Goal: Book appointment/travel/reservation

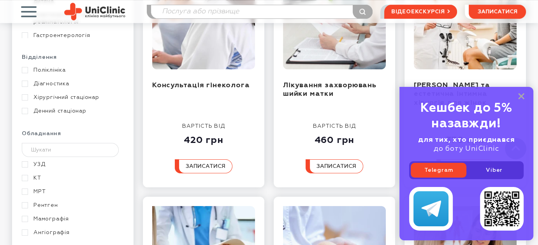
scroll to position [428, 0]
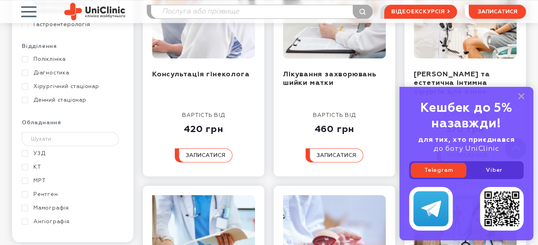
click at [38, 177] on link "МРТ" at bounding box center [72, 180] width 100 height 7
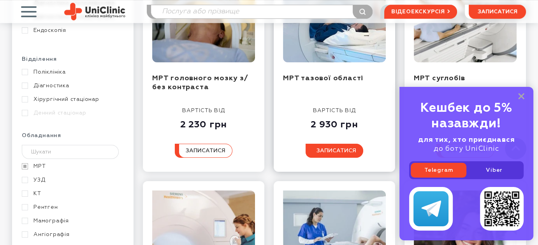
click at [344, 148] on span "записатися" at bounding box center [337, 150] width 40 height 5
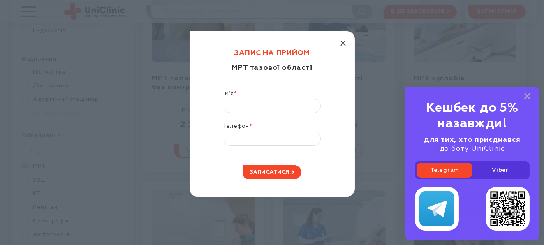
click at [342, 43] on line "button" at bounding box center [343, 43] width 5 height 5
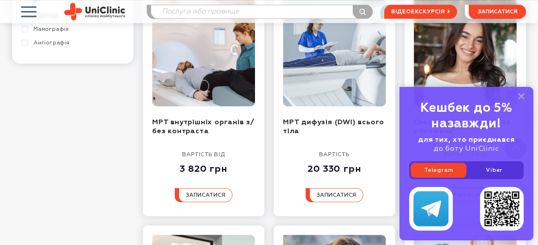
scroll to position [623, 0]
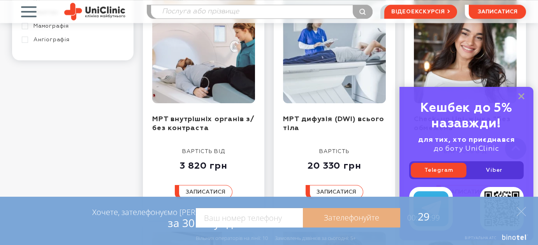
click at [373, 217] on link "Зателефонуйте" at bounding box center [351, 217] width 97 height 19
click at [422, 221] on span "00: 29 :99" at bounding box center [420, 216] width 40 height 14
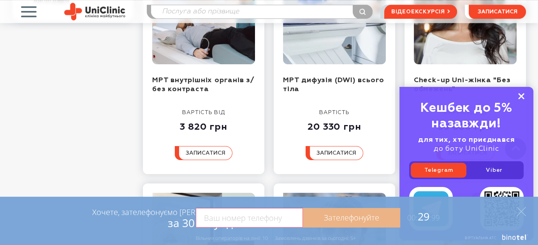
click at [522, 98] on rect at bounding box center [521, 96] width 6 height 6
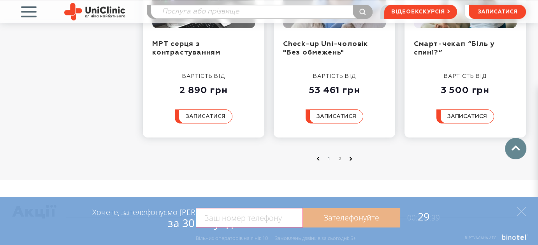
scroll to position [935, 0]
click at [339, 156] on link "2" at bounding box center [340, 159] width 8 height 8
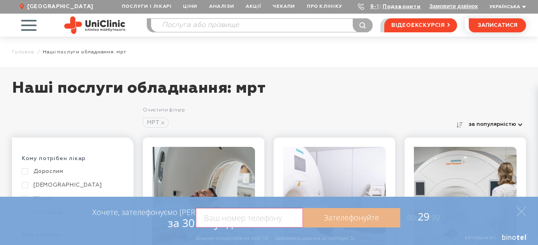
scroll to position [0, 0]
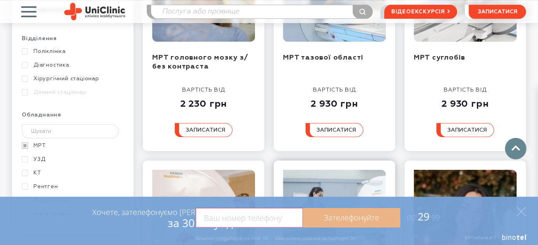
scroll to position [428, 0]
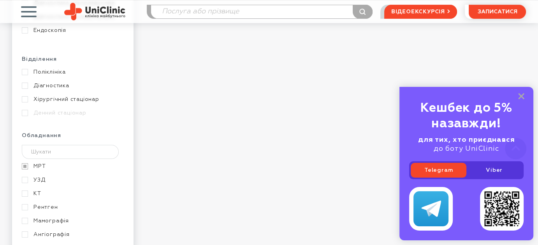
scroll to position [467, 0]
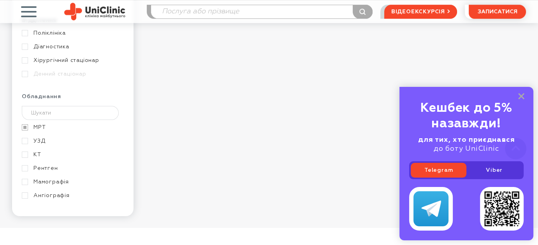
click at [39, 124] on link "МРТ" at bounding box center [72, 127] width 100 height 7
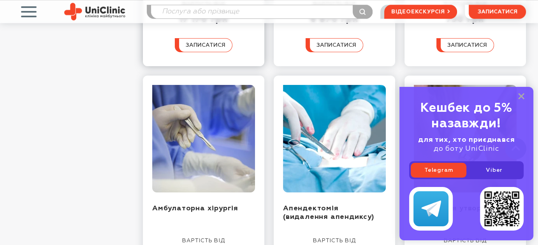
scroll to position [779, 0]
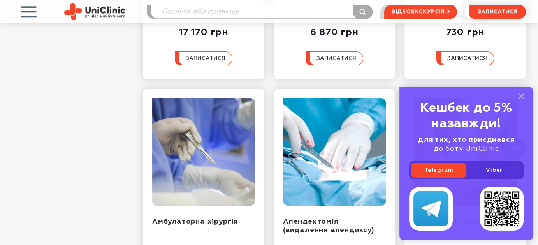
scroll to position [467, 0]
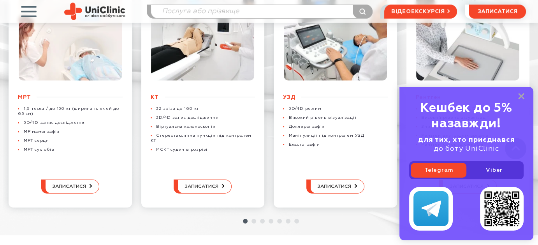
scroll to position [2026, 0]
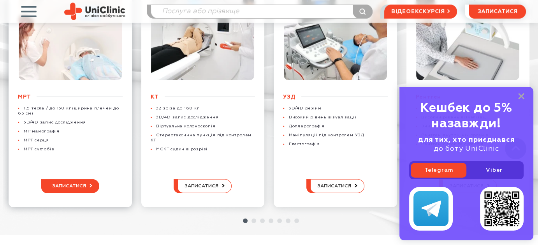
click at [74, 183] on span "записатися" at bounding box center [69, 185] width 34 height 5
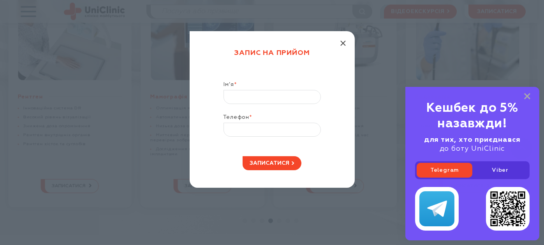
click at [343, 42] on icon "button" at bounding box center [342, 43] width 5 height 5
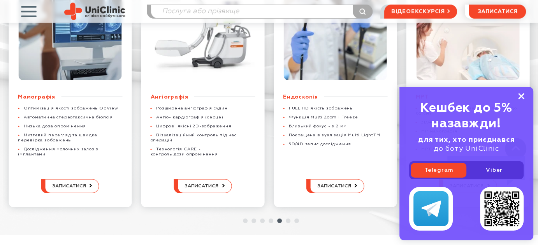
click at [521, 95] on icon at bounding box center [521, 96] width 6 height 7
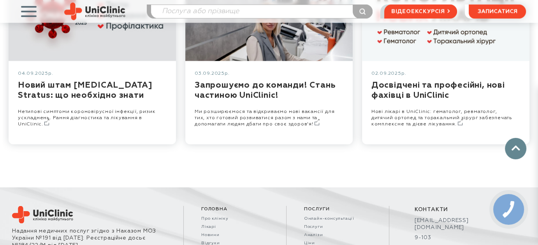
scroll to position [4479, 0]
